Goal: Task Accomplishment & Management: Use online tool/utility

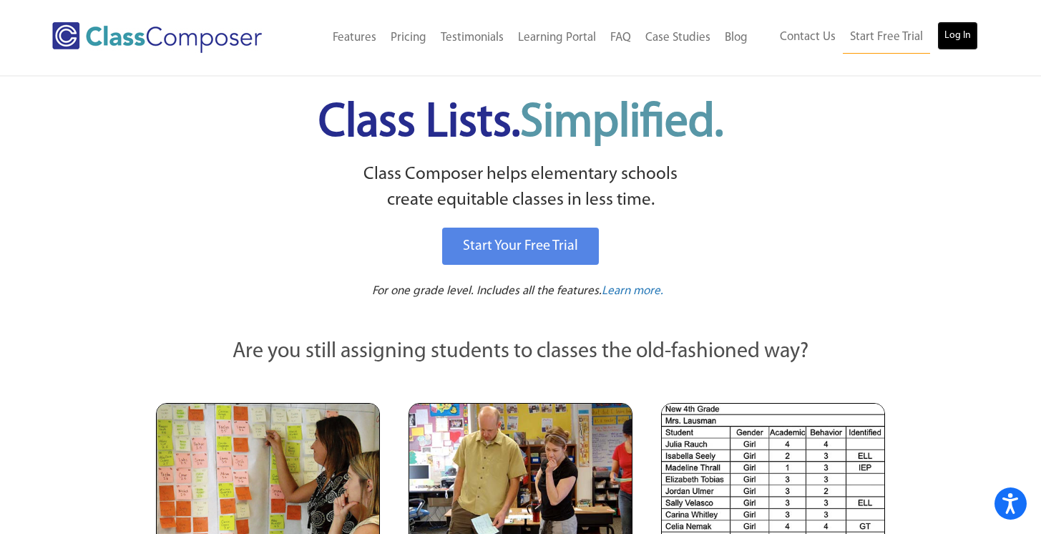
click at [968, 25] on link "Log In" at bounding box center [957, 35] width 41 height 29
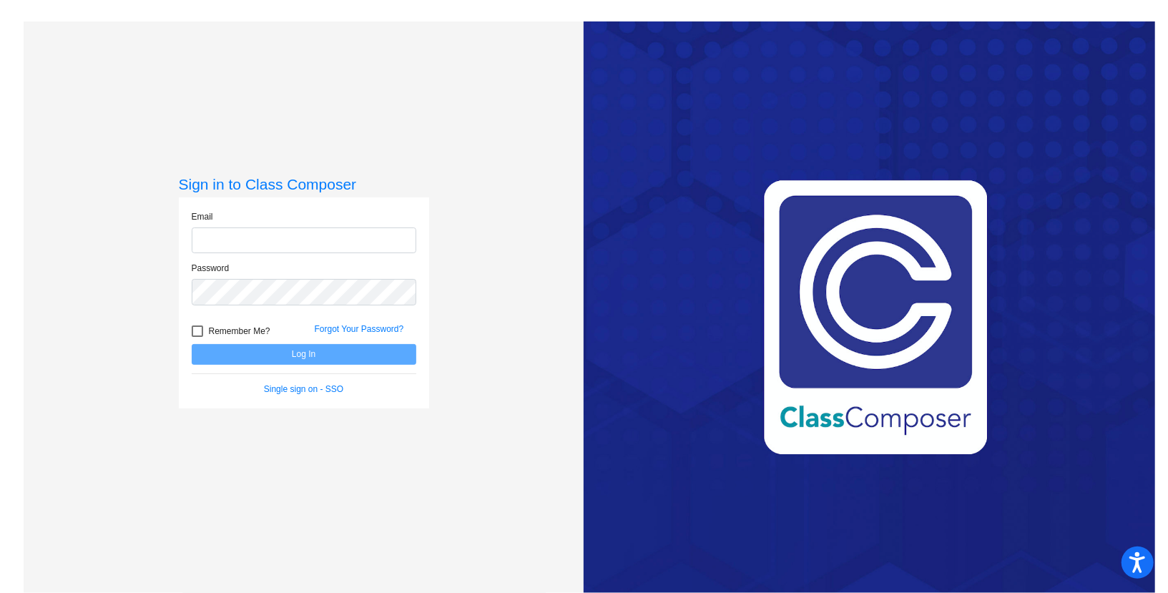
type input "[EMAIL_ADDRESS][DOMAIN_NAME]"
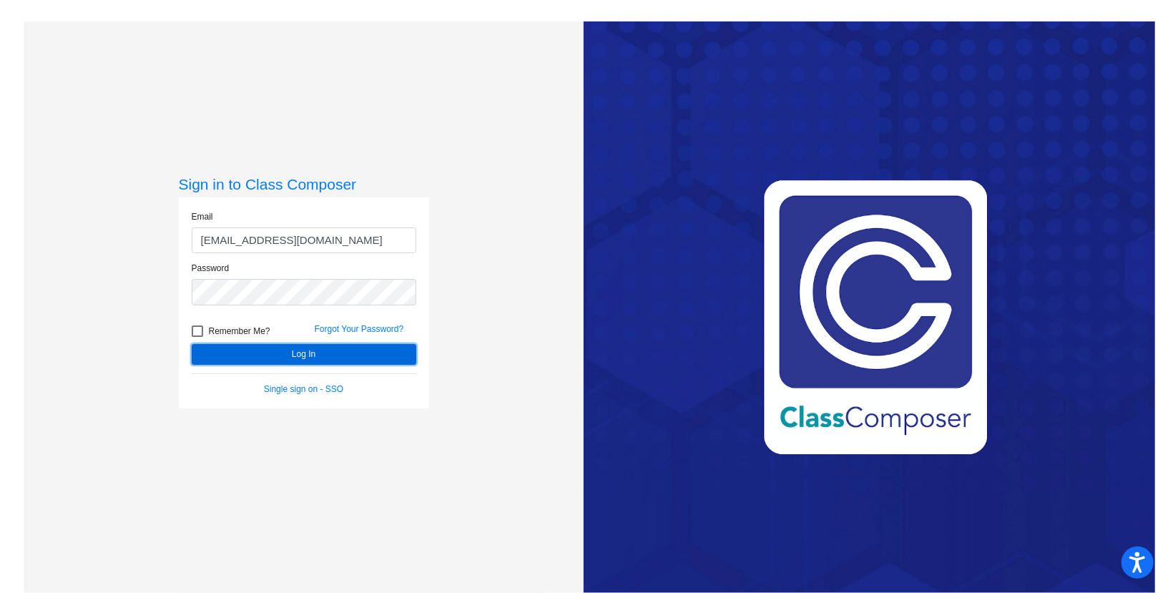
click at [305, 358] on button "Log In" at bounding box center [304, 354] width 225 height 21
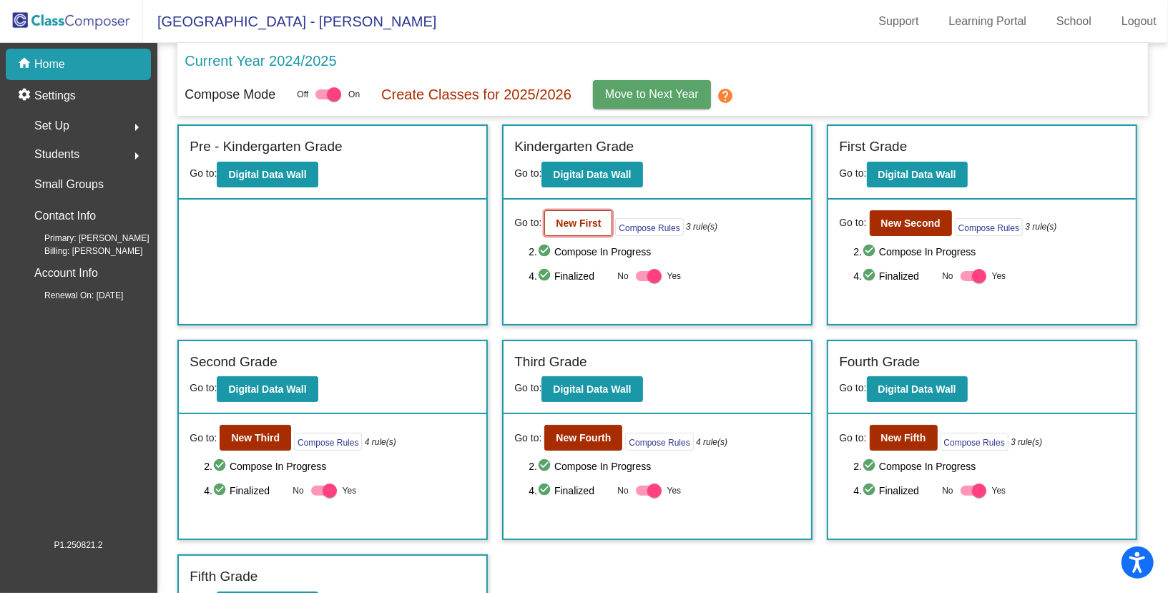
click at [585, 226] on b "New First" at bounding box center [578, 222] width 45 height 11
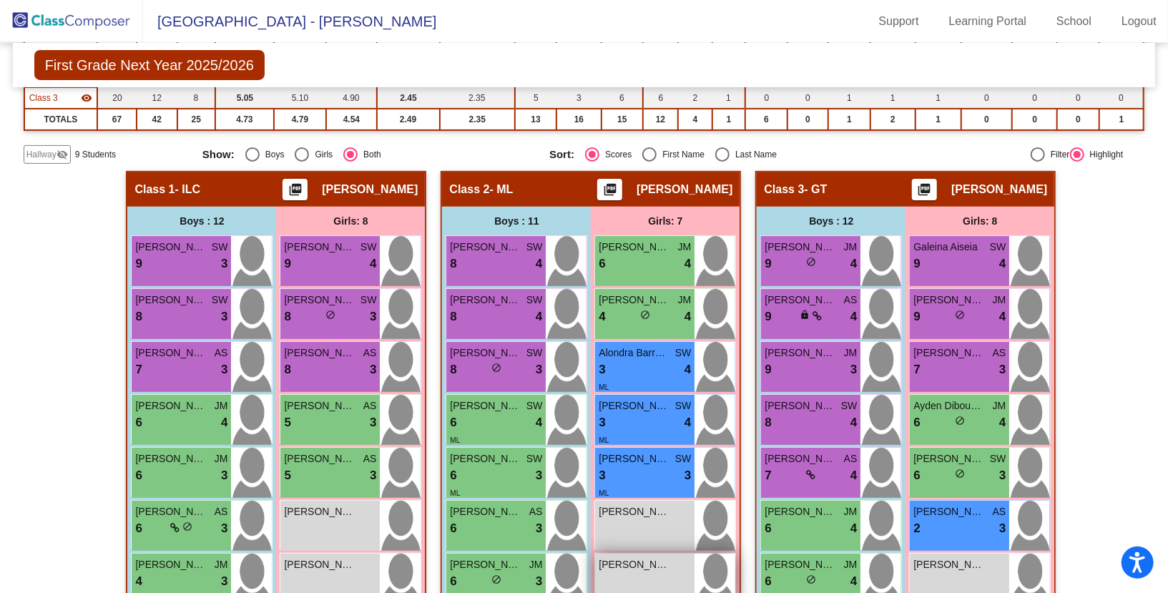
scroll to position [252, 0]
